Goal: Book appointment/travel/reservation

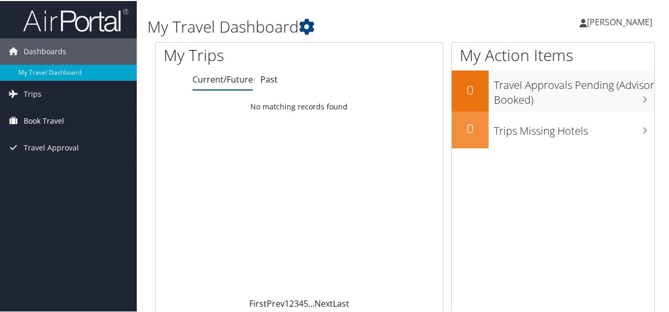
click at [54, 119] on span "Book Travel" at bounding box center [44, 120] width 40 height 26
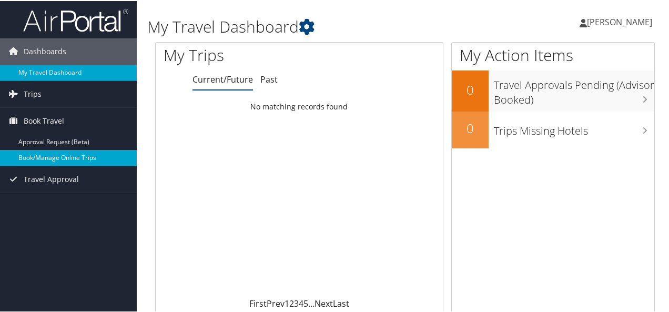
click at [54, 156] on link "Book/Manage Online Trips" at bounding box center [68, 157] width 137 height 16
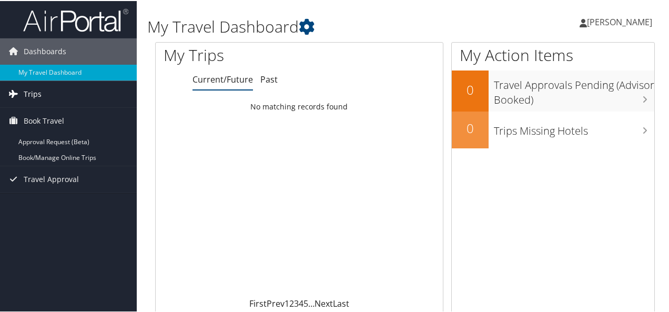
click at [22, 97] on link "Trips" at bounding box center [68, 93] width 137 height 26
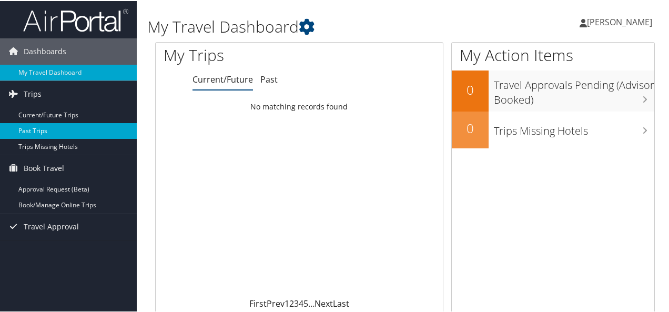
click at [35, 126] on link "Past Trips" at bounding box center [68, 130] width 137 height 16
